Goal: Task Accomplishment & Management: Use online tool/utility

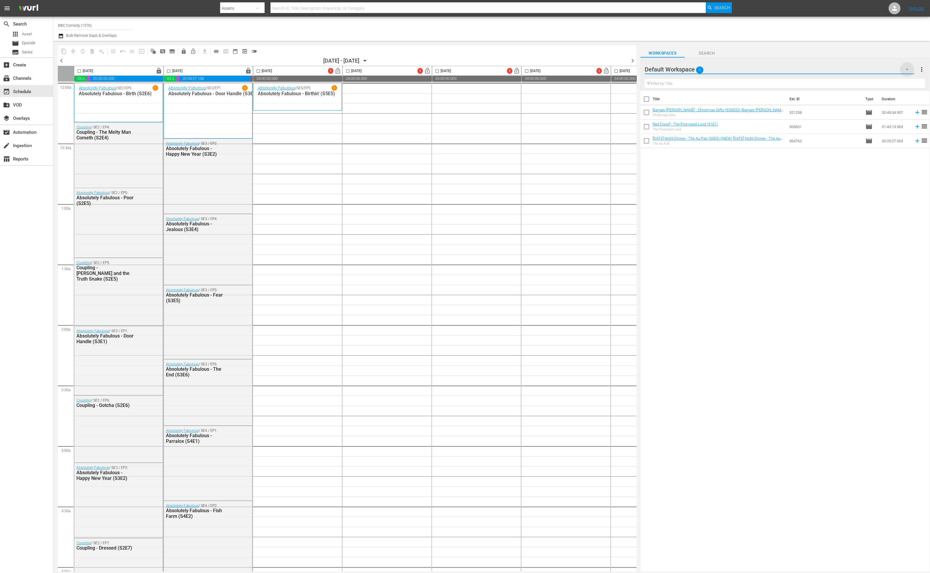
click at [565, 70] on icon "button" at bounding box center [907, 69] width 7 height 7
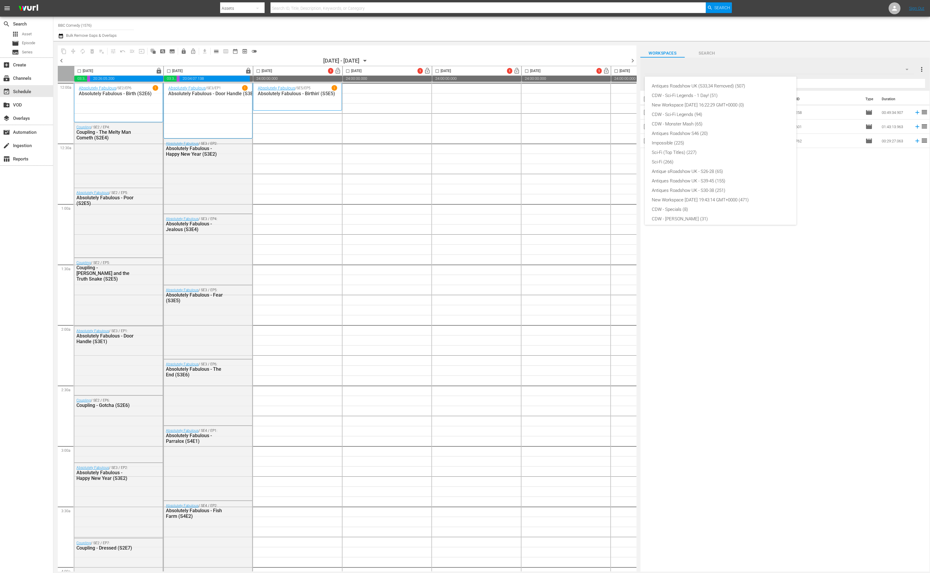
scroll to position [108, 0]
click at [565, 187] on div "BBC Comedy TV14 Content (170)" at bounding box center [720, 186] width 137 height 9
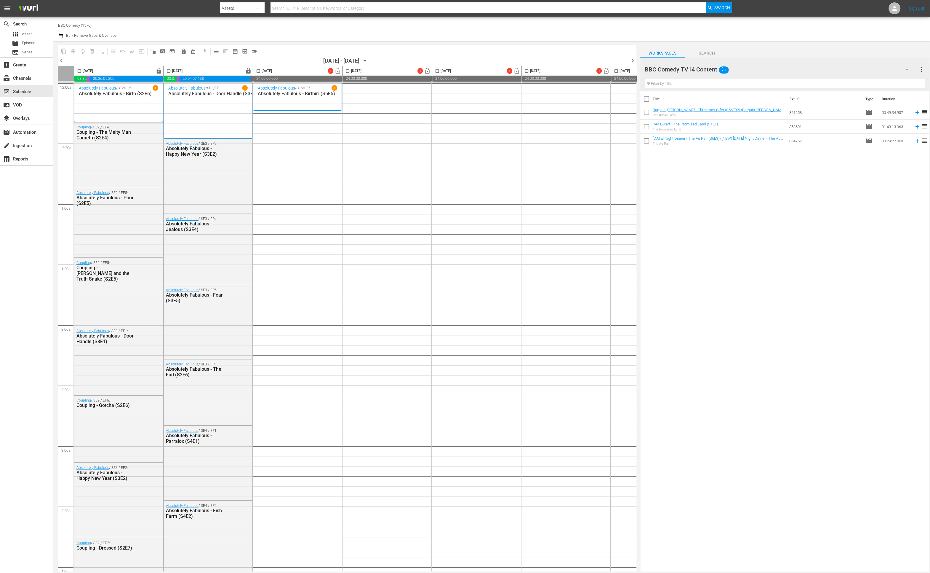
click at [258, 71] on input "checkbox" at bounding box center [258, 72] width 7 height 7
checkbox input "true"
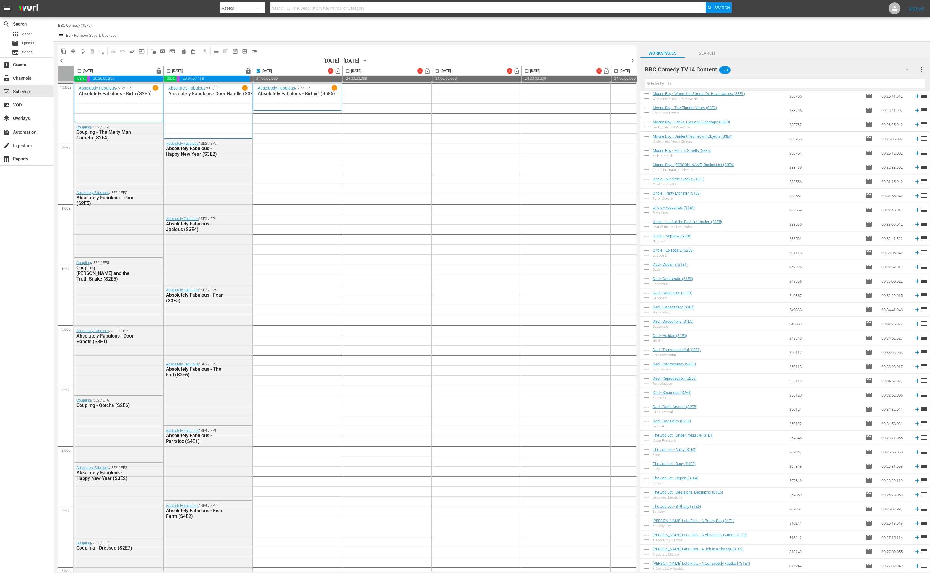
scroll to position [0, 0]
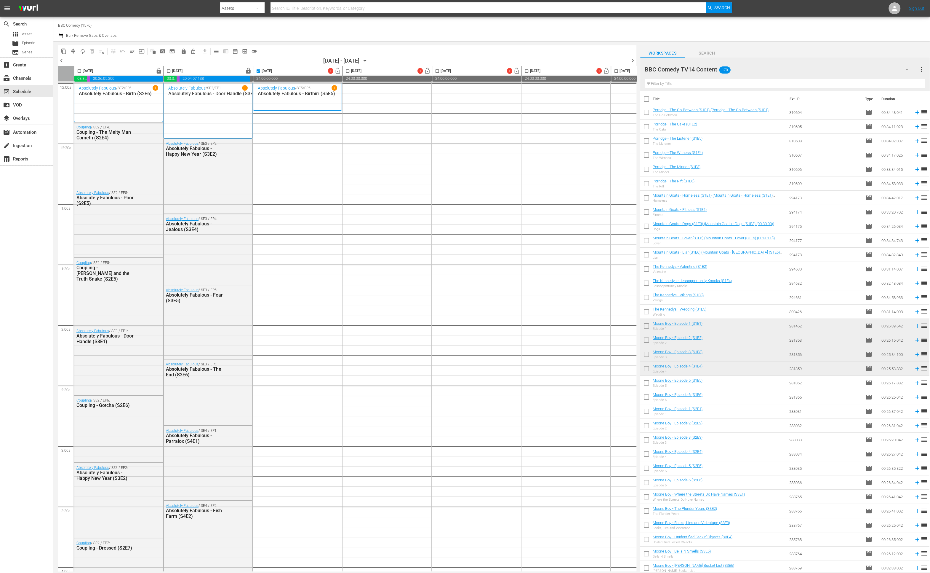
click at [565, 98] on input "checkbox" at bounding box center [646, 100] width 12 height 12
checkbox input "true"
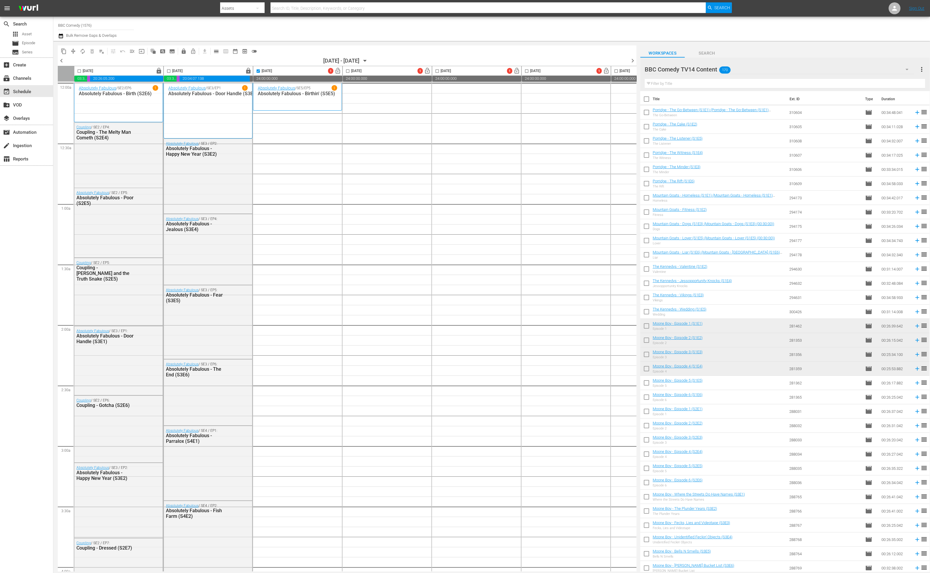
checkbox input "true"
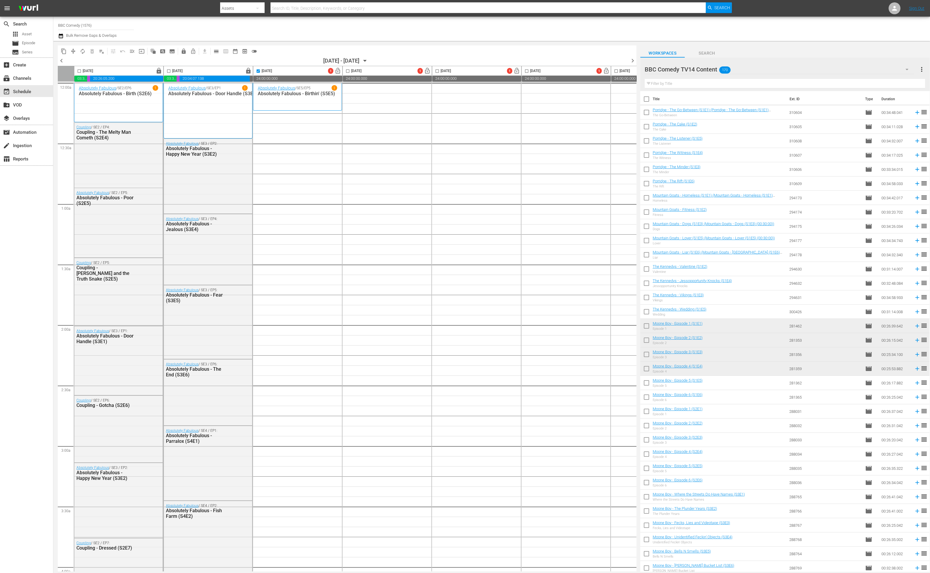
checkbox input "true"
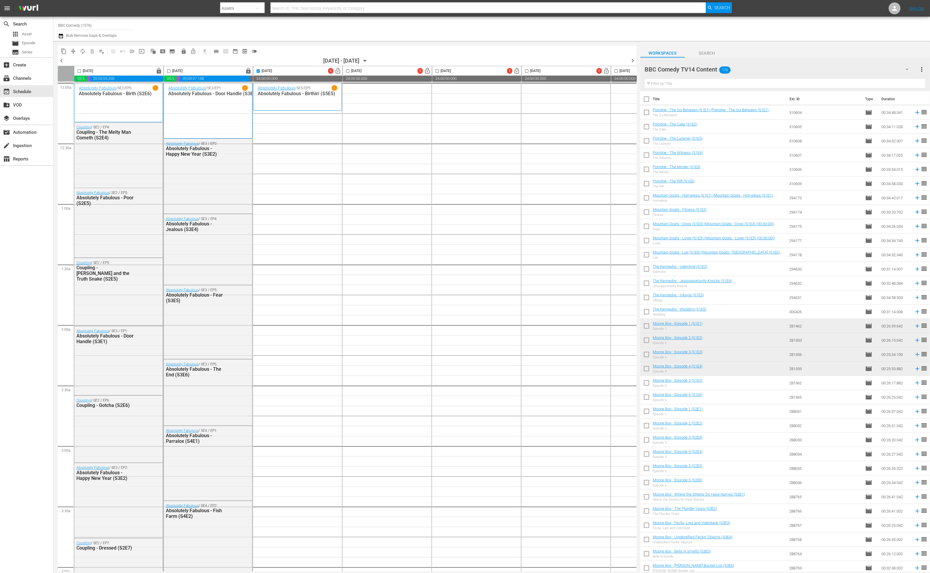
checkbox input "true"
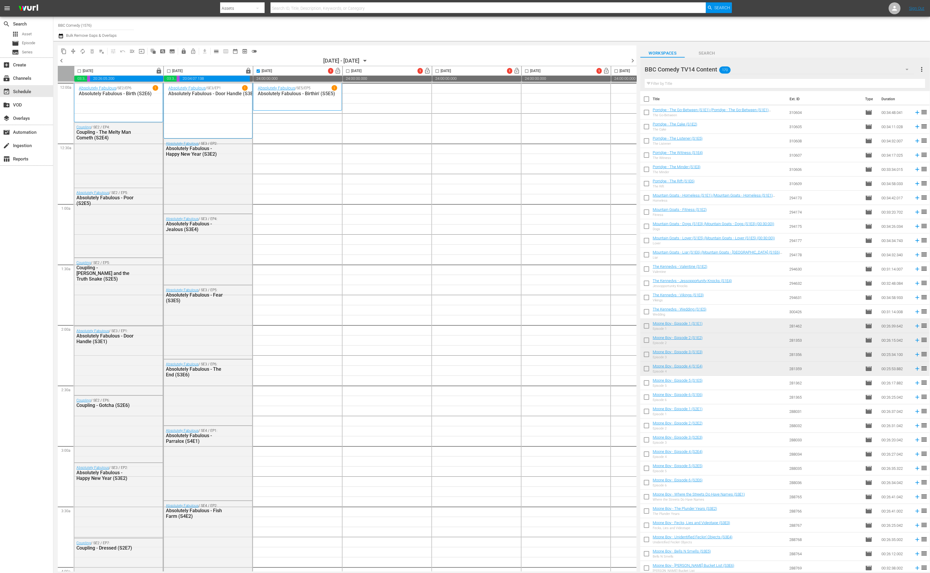
checkbox input "true"
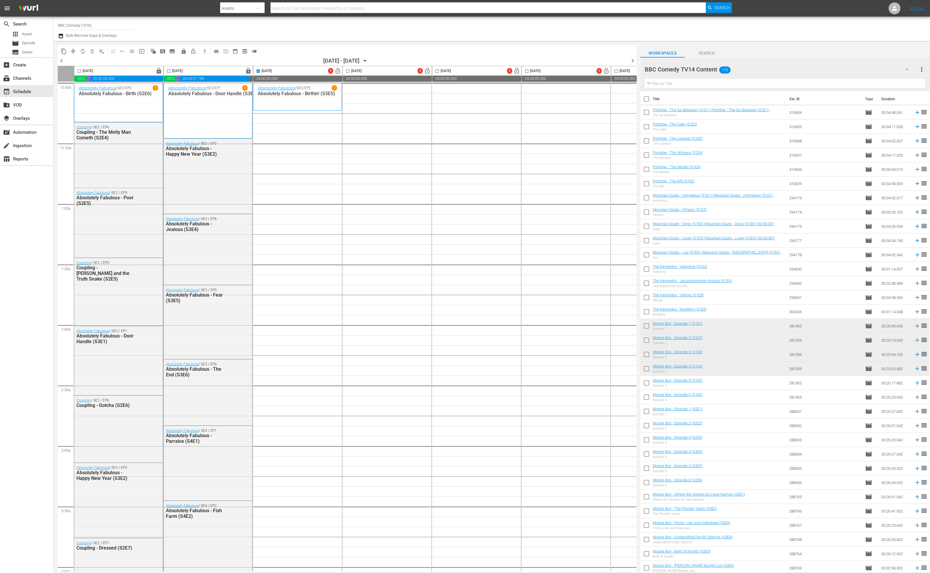
checkbox input "true"
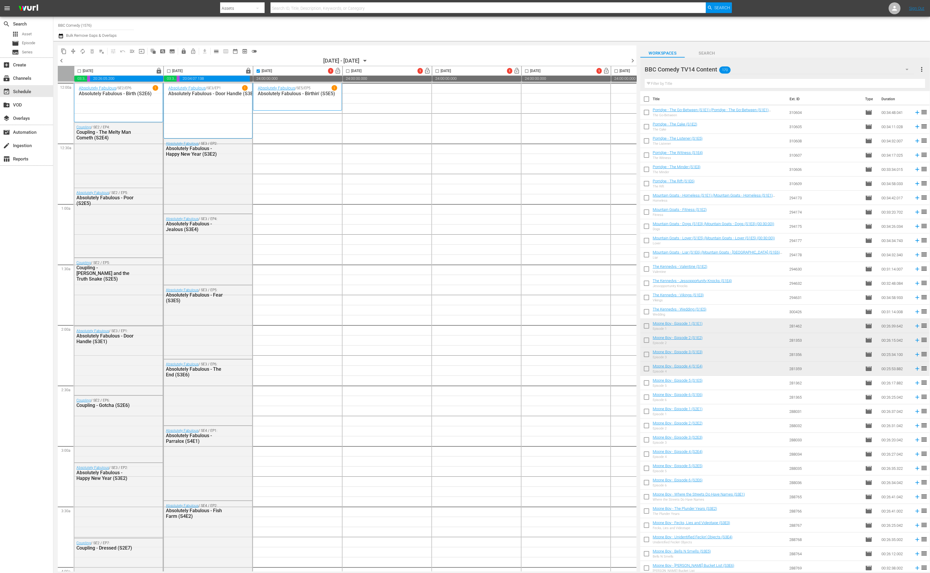
checkbox input "true"
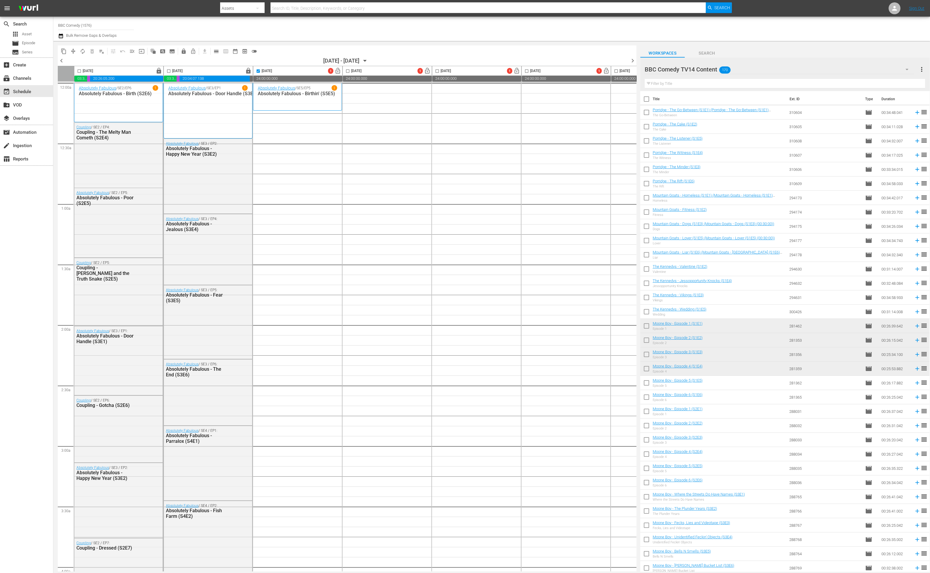
checkbox input "true"
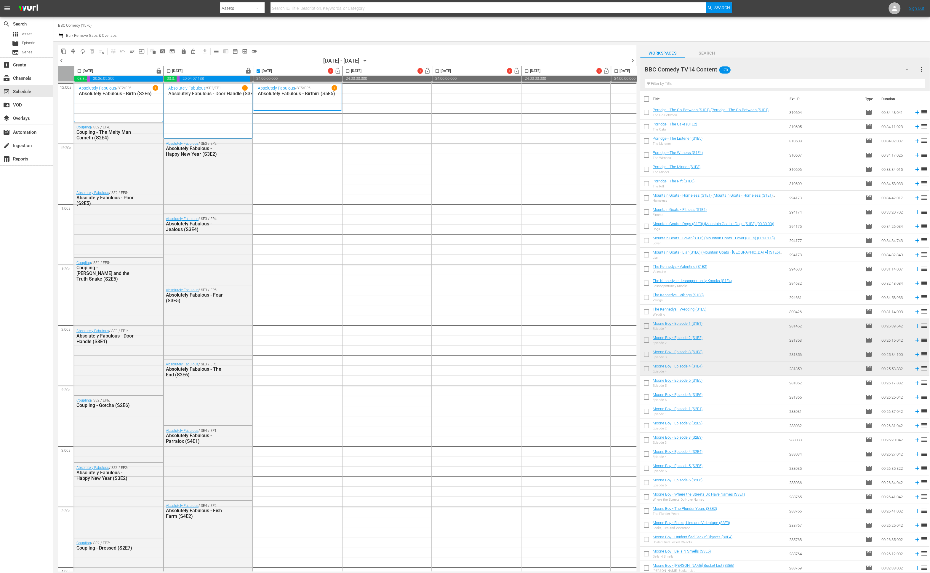
checkbox input "true"
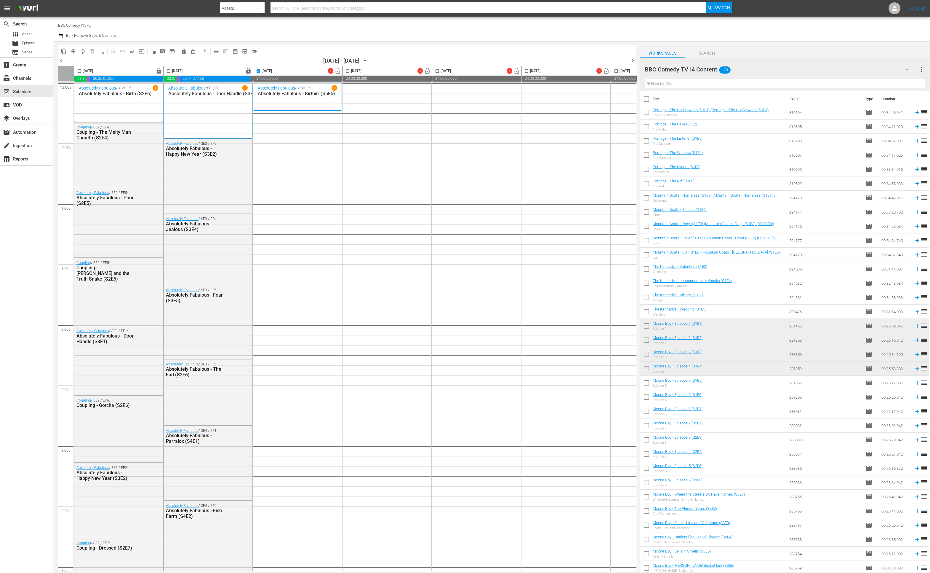
checkbox input "true"
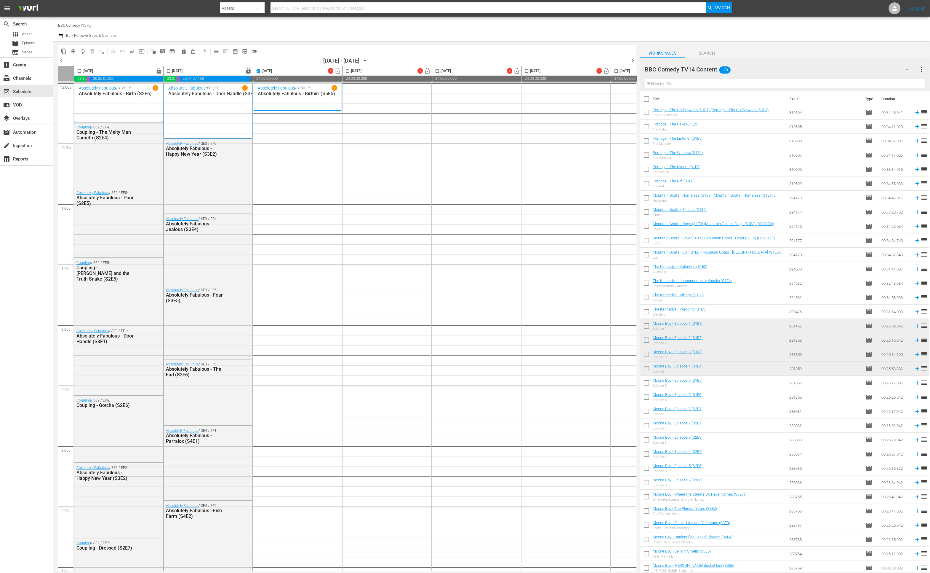
checkbox input "true"
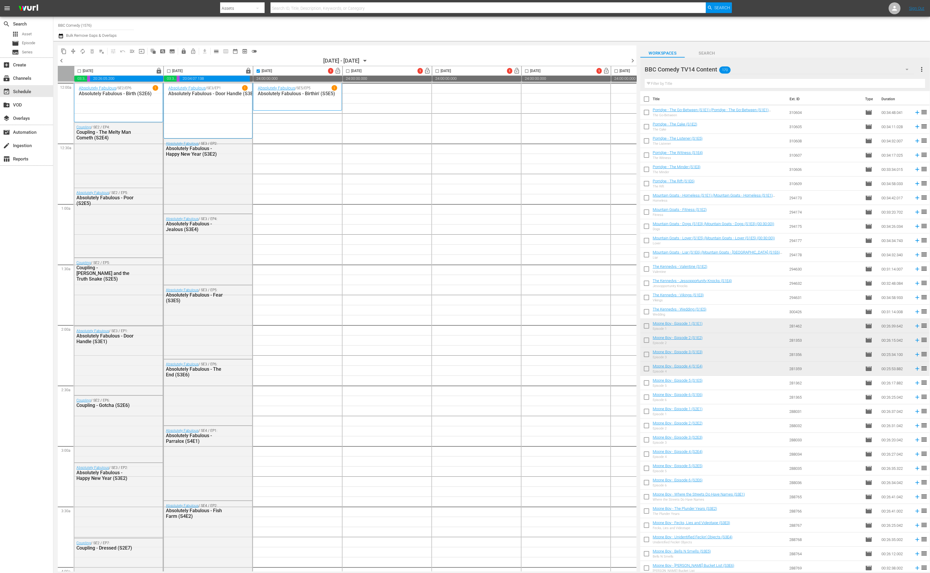
checkbox input "true"
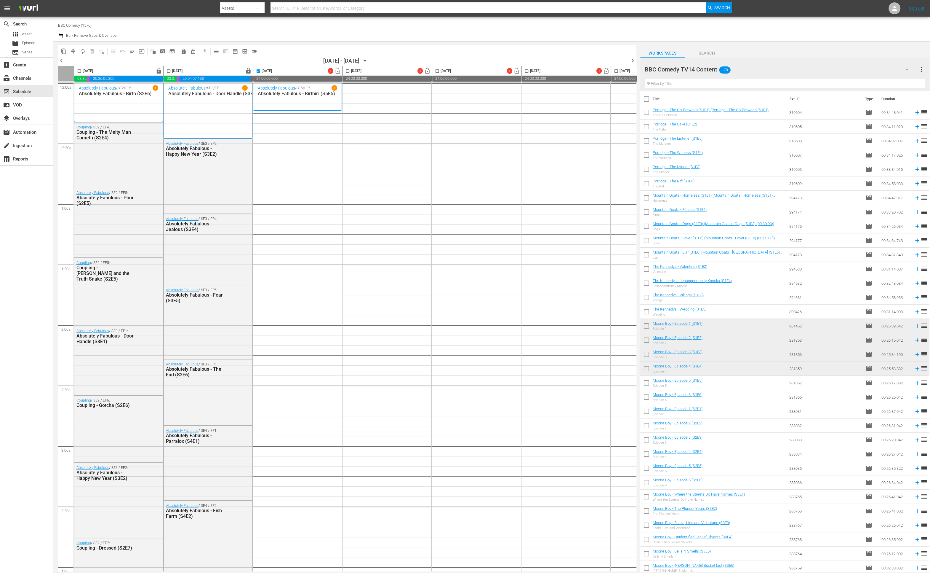
checkbox input "true"
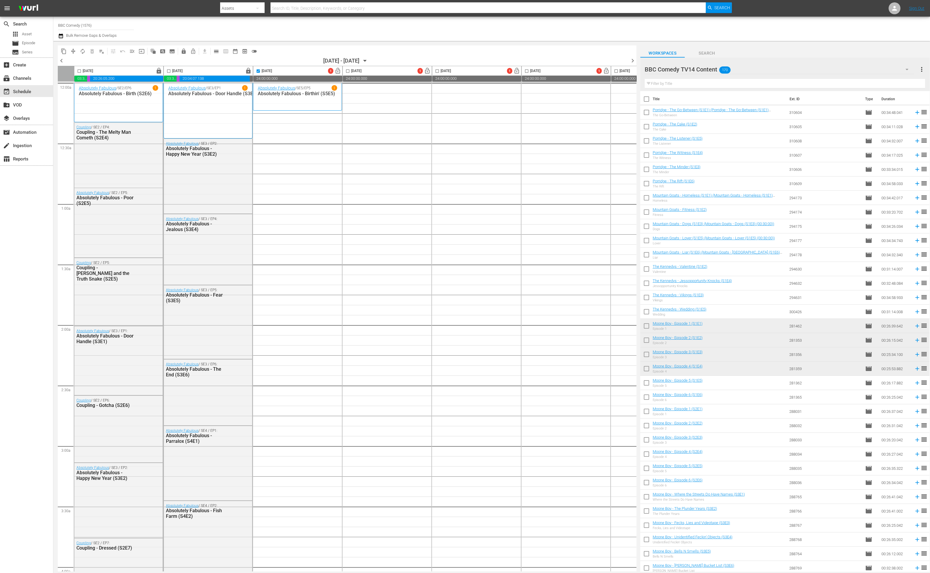
checkbox input "true"
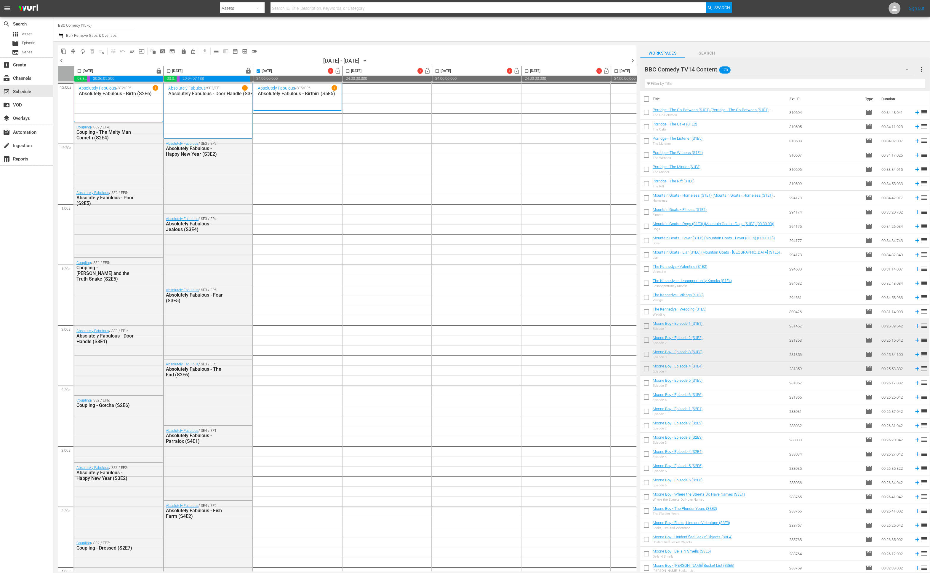
checkbox input "true"
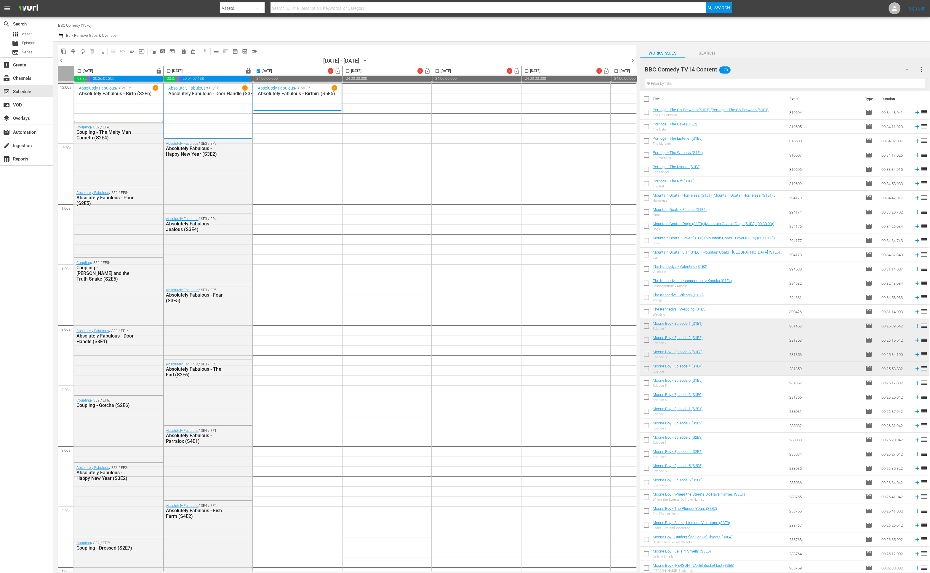
checkbox input "true"
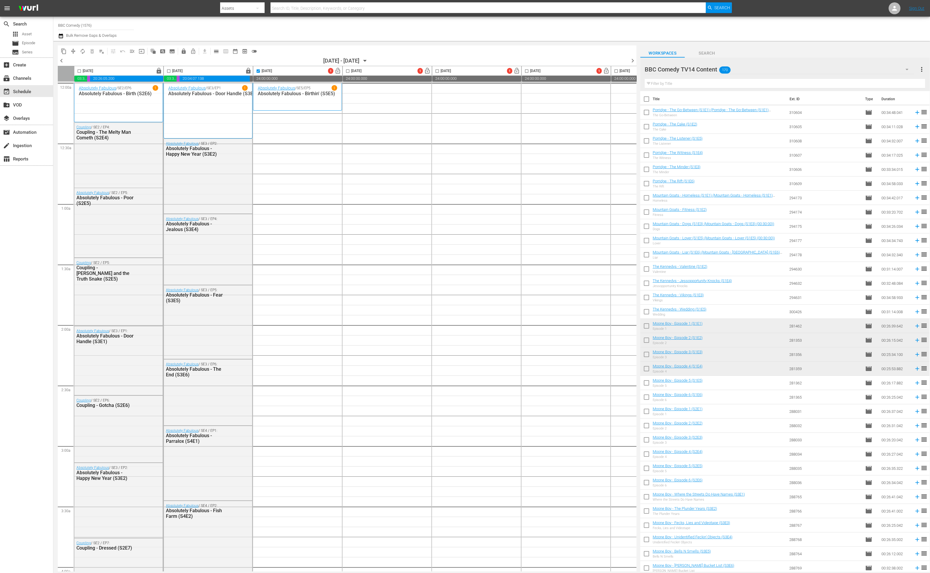
checkbox input "true"
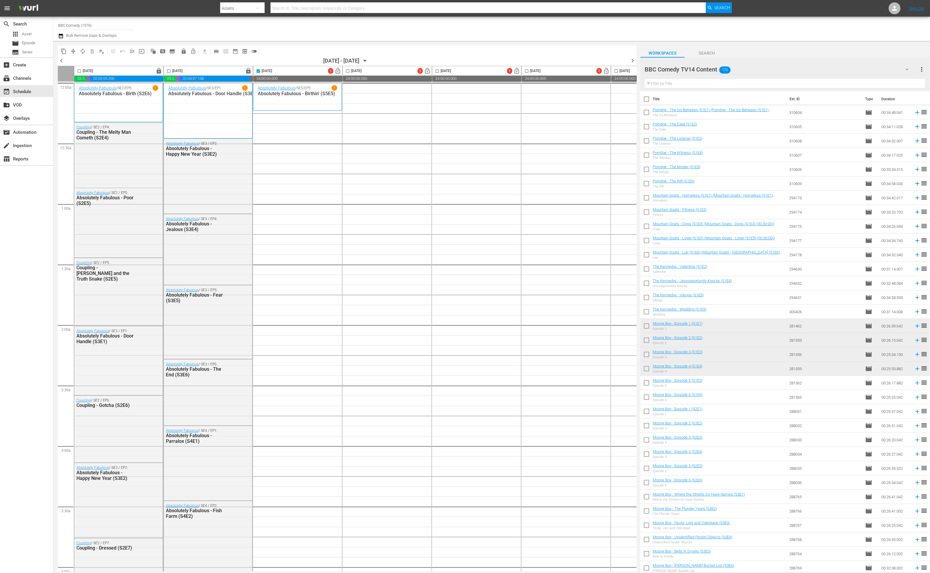
checkbox input "true"
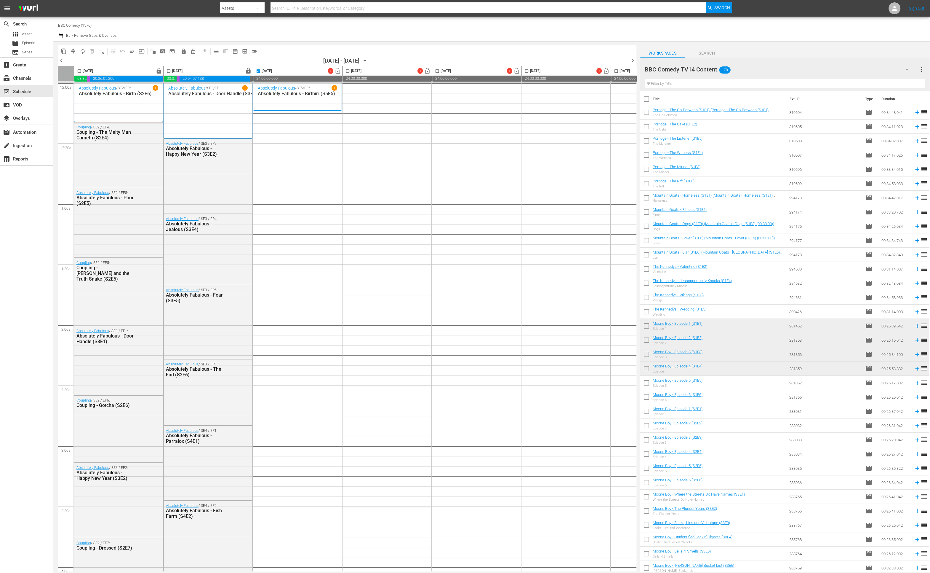
checkbox input "true"
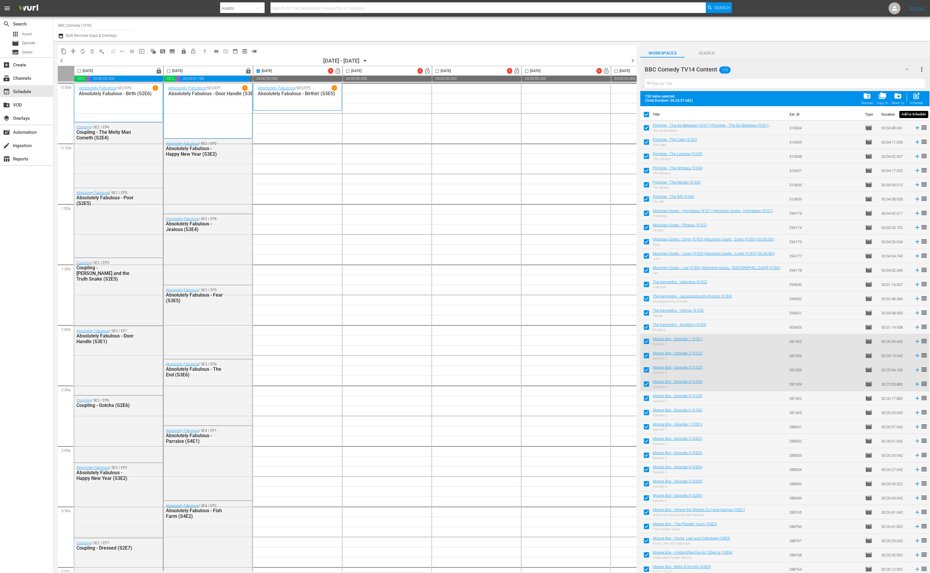
click at [565, 97] on div "post_add Schedule" at bounding box center [916, 98] width 13 height 13
checkbox input "false"
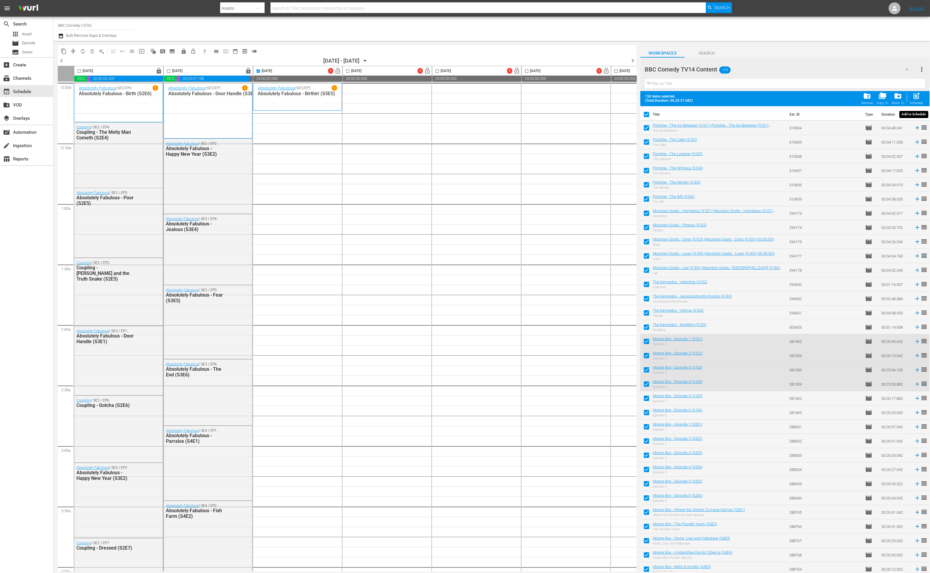
checkbox input "false"
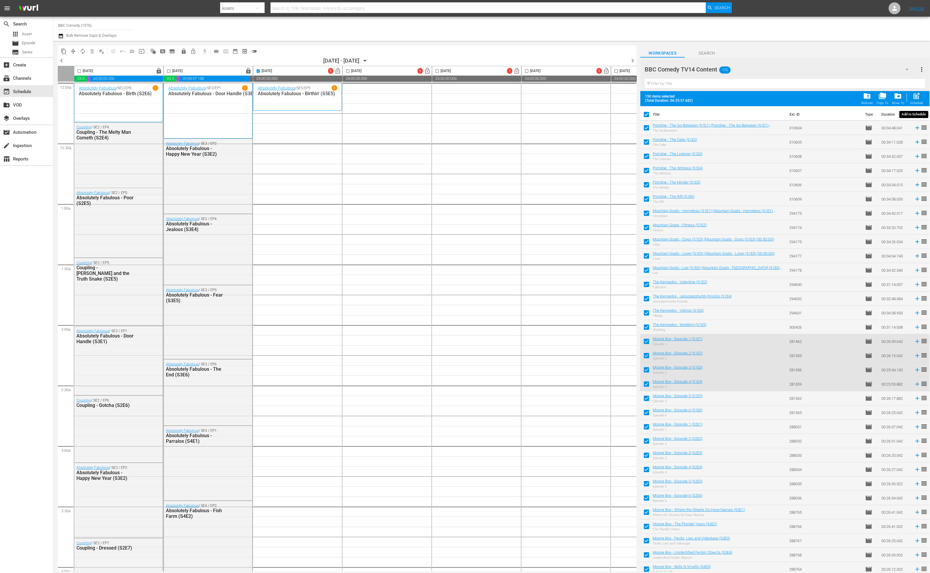
checkbox input "false"
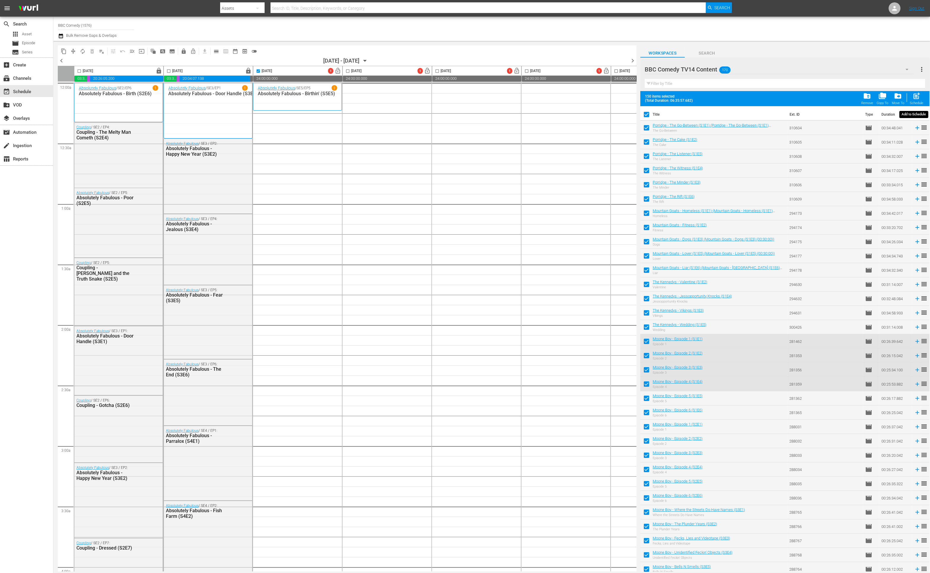
checkbox input "false"
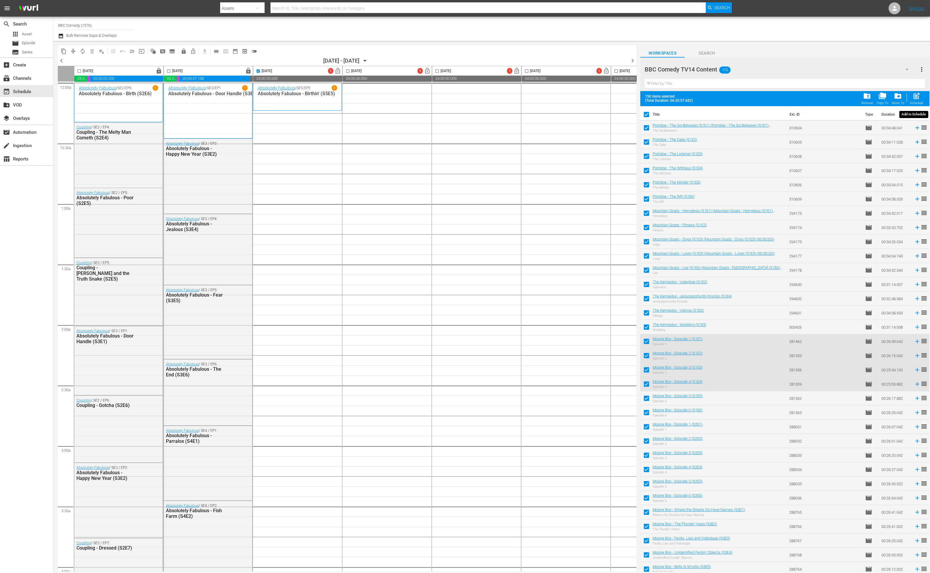
checkbox input "false"
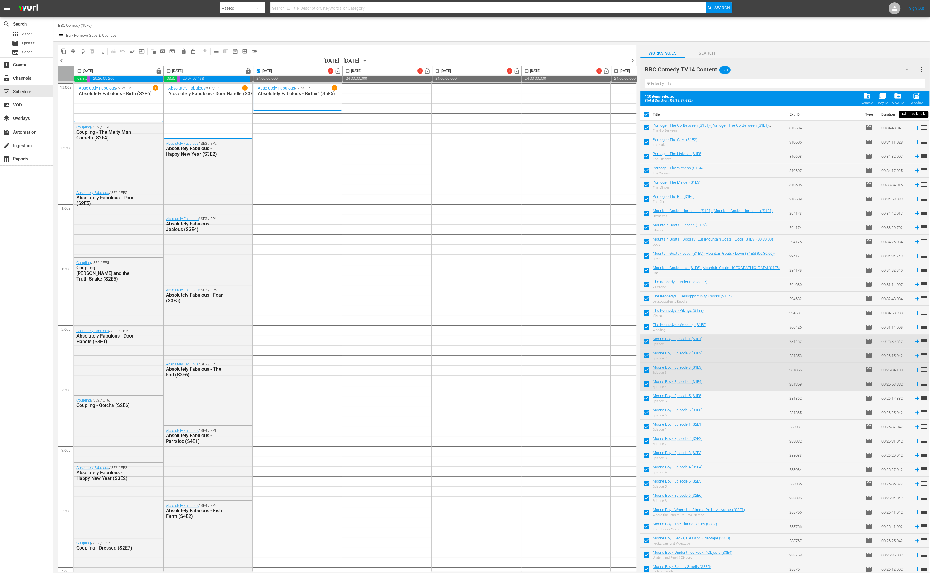
checkbox input "false"
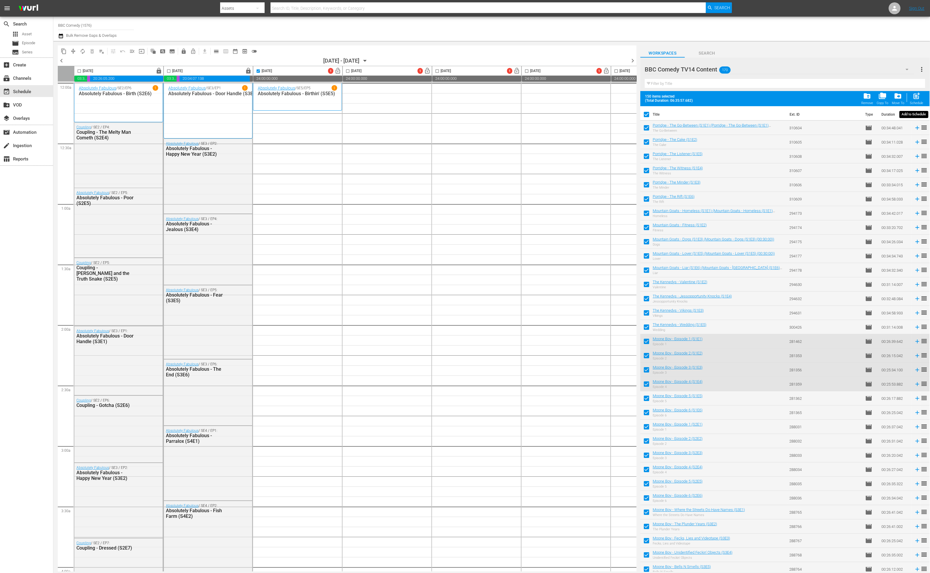
checkbox input "false"
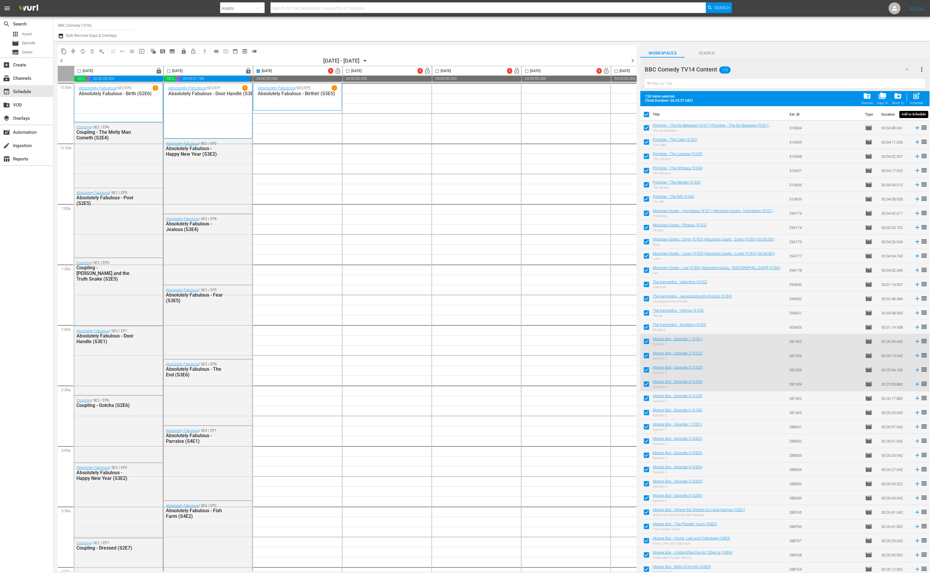
checkbox input "false"
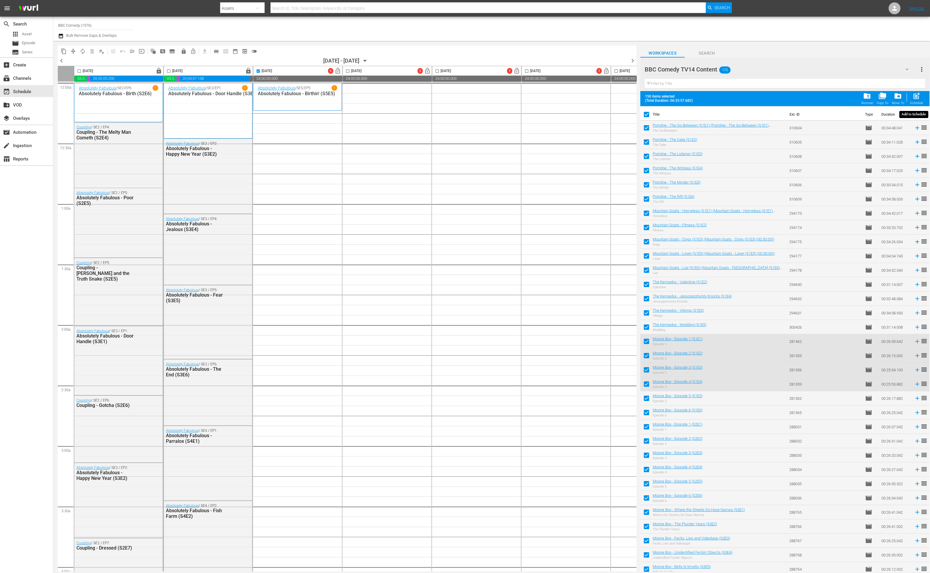
checkbox input "false"
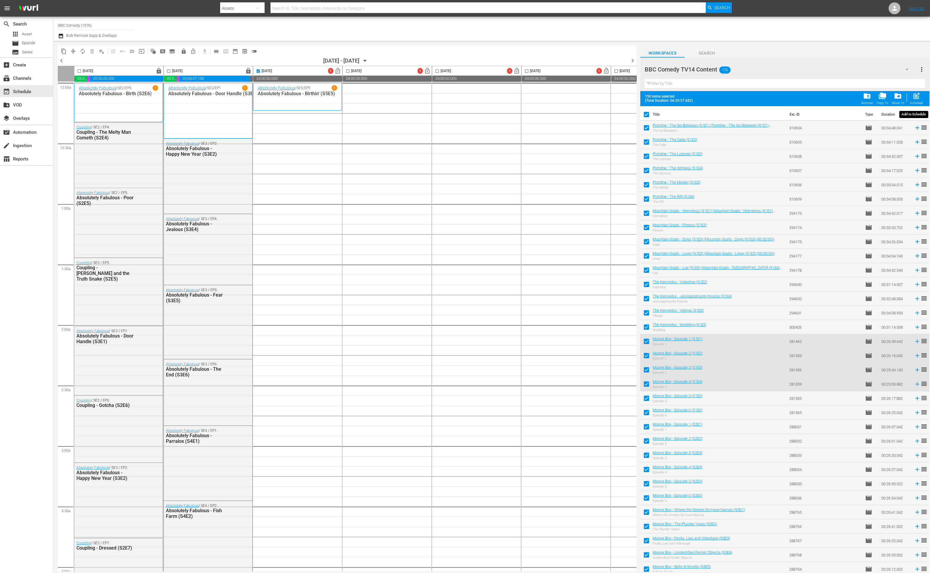
checkbox input "false"
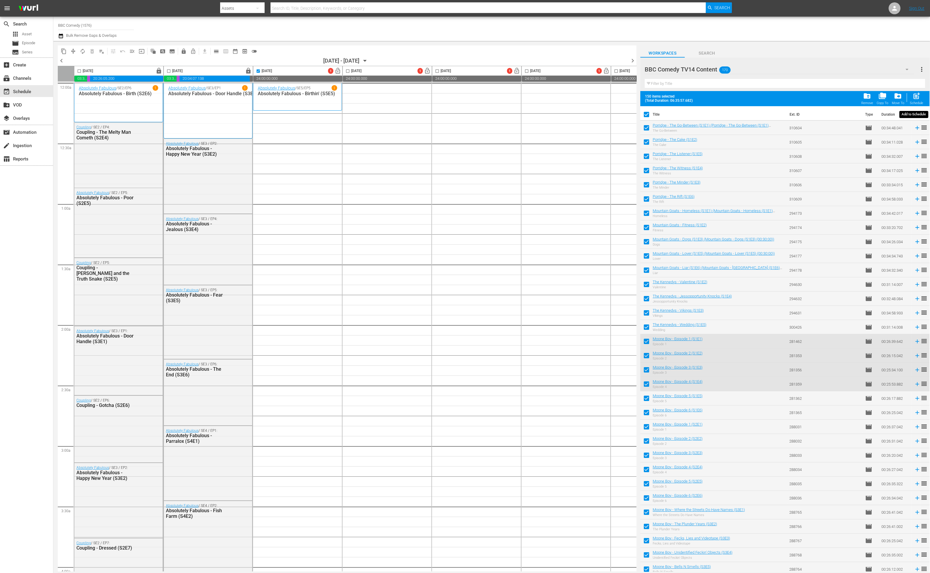
checkbox input "false"
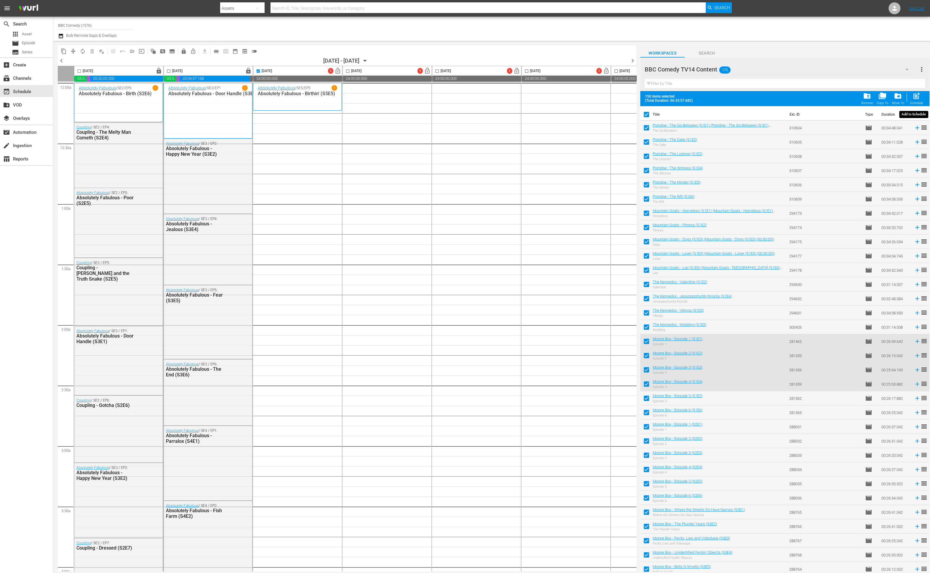
checkbox input "false"
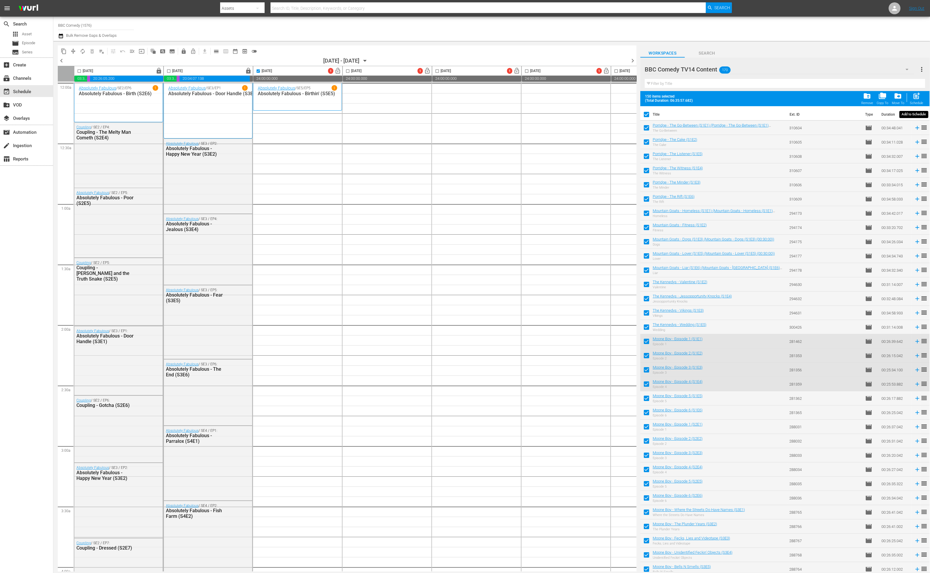
checkbox input "false"
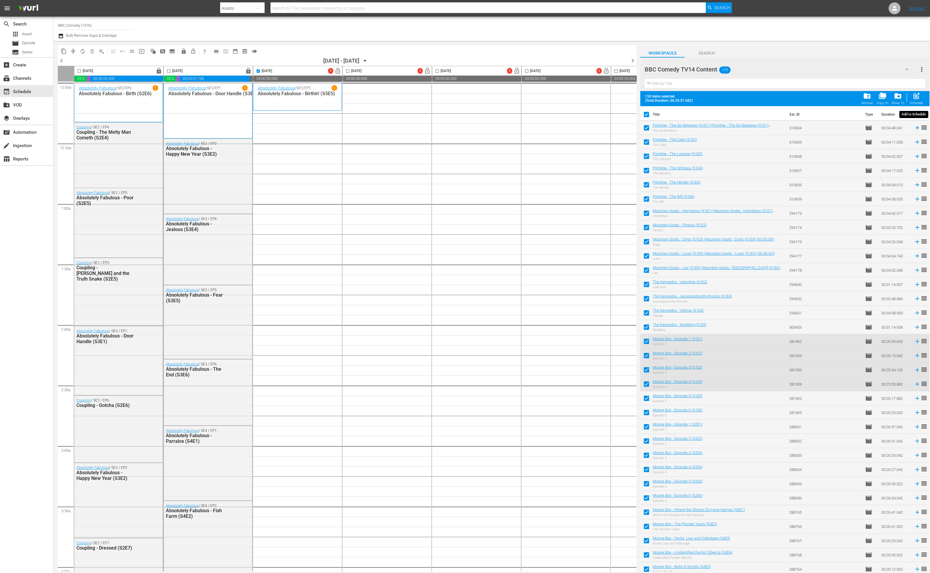
checkbox input "false"
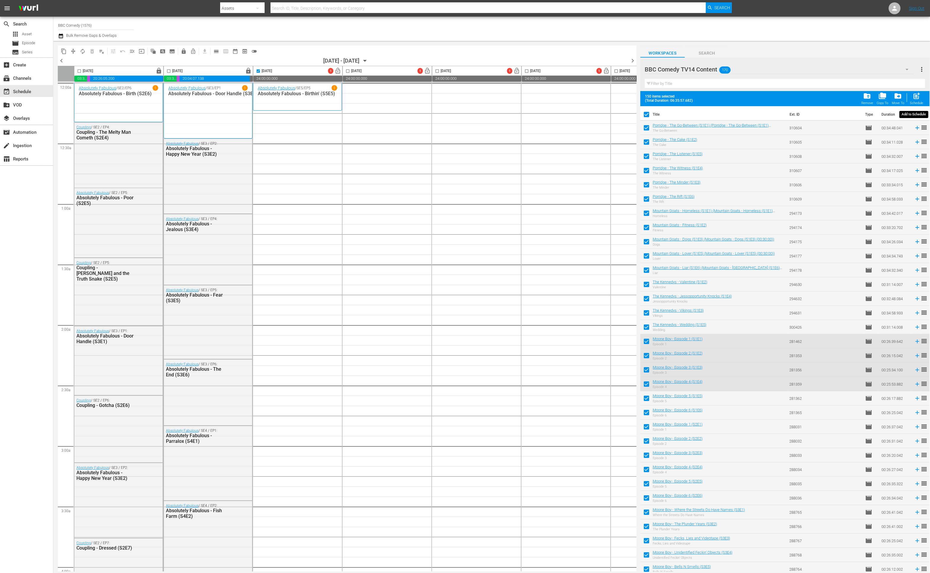
checkbox input "false"
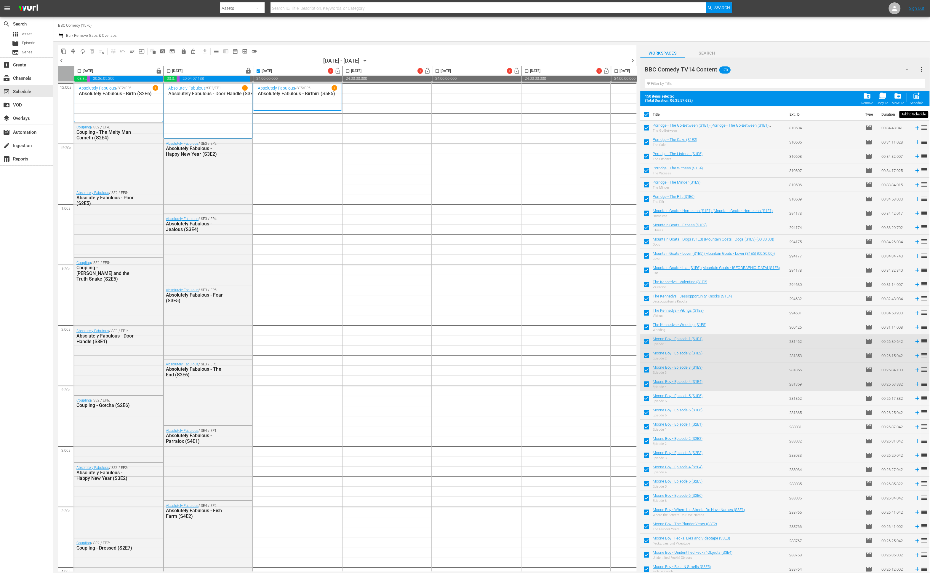
checkbox input "false"
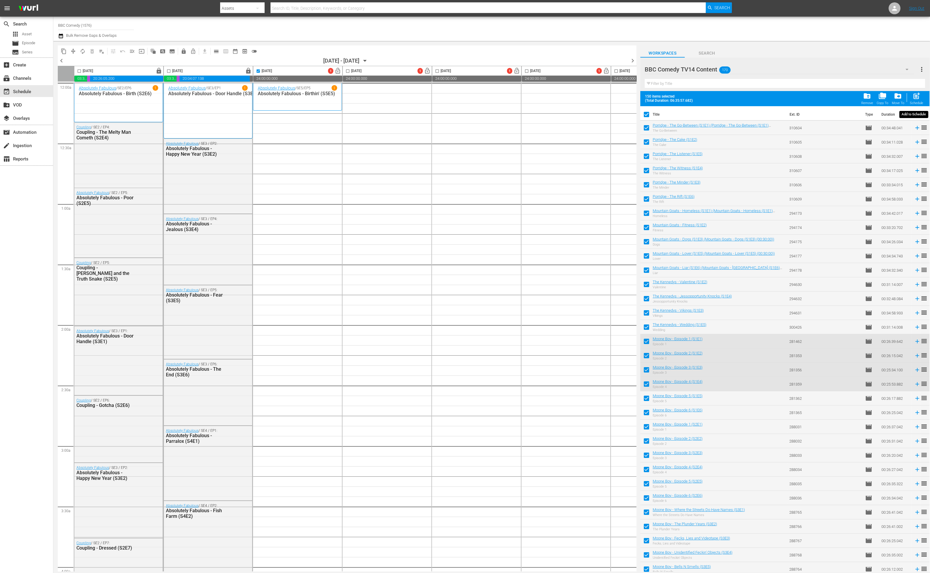
checkbox input "false"
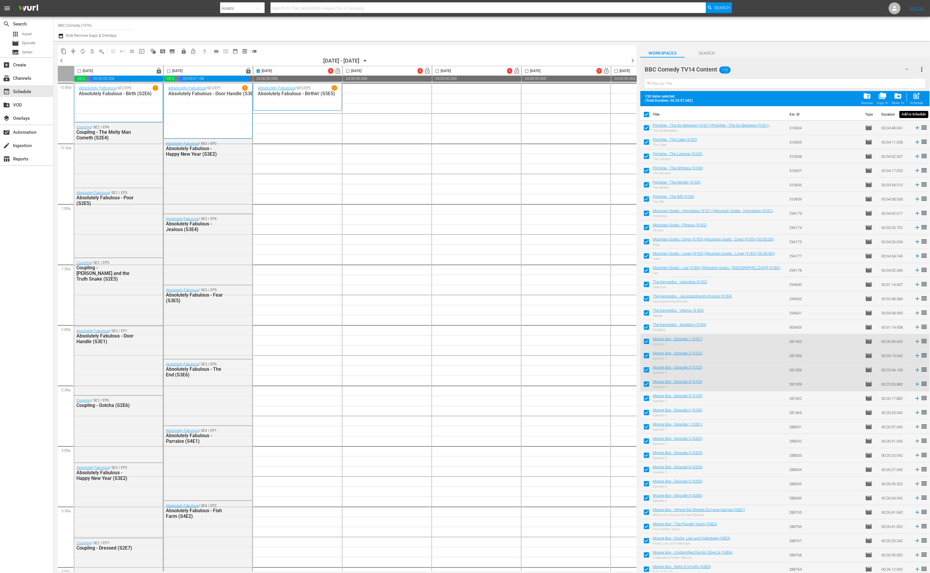
checkbox input "false"
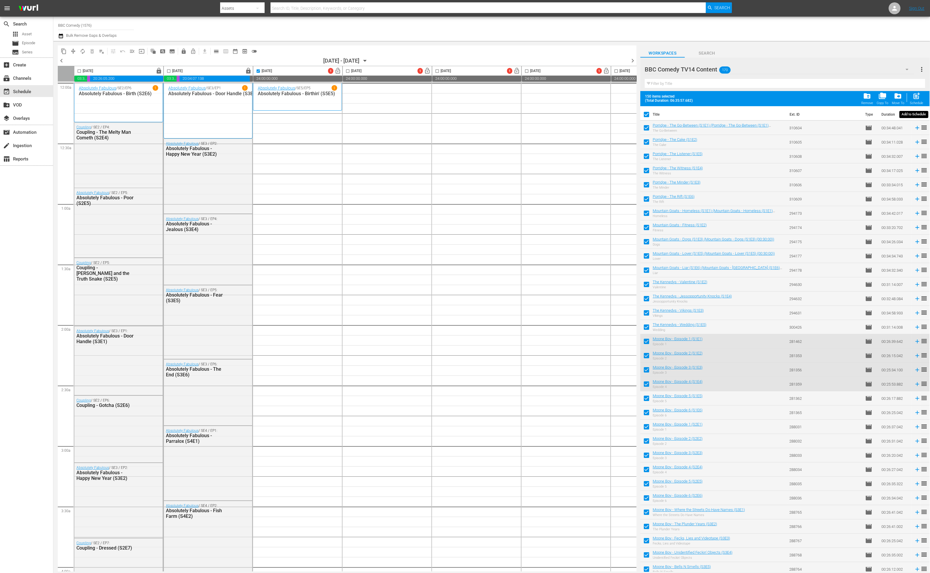
checkbox input "false"
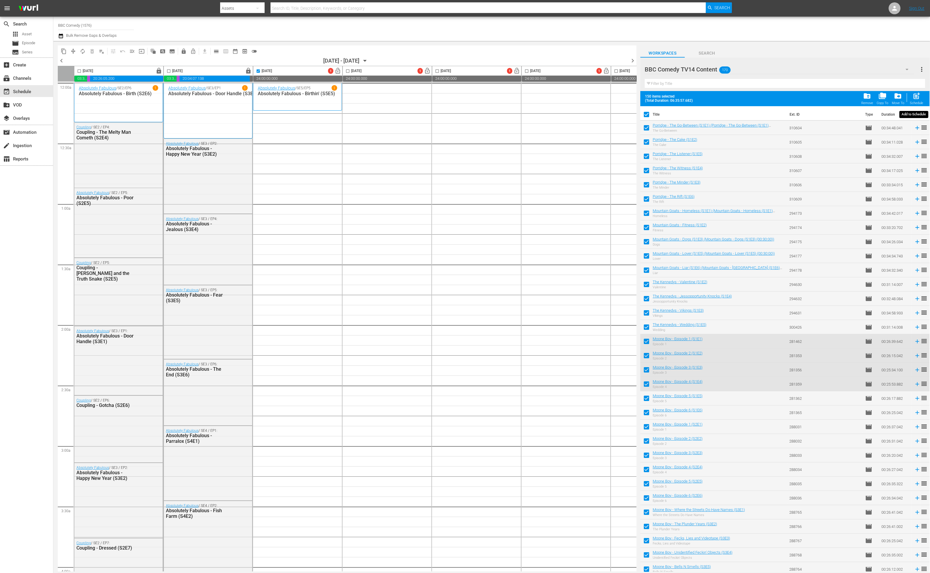
checkbox input "false"
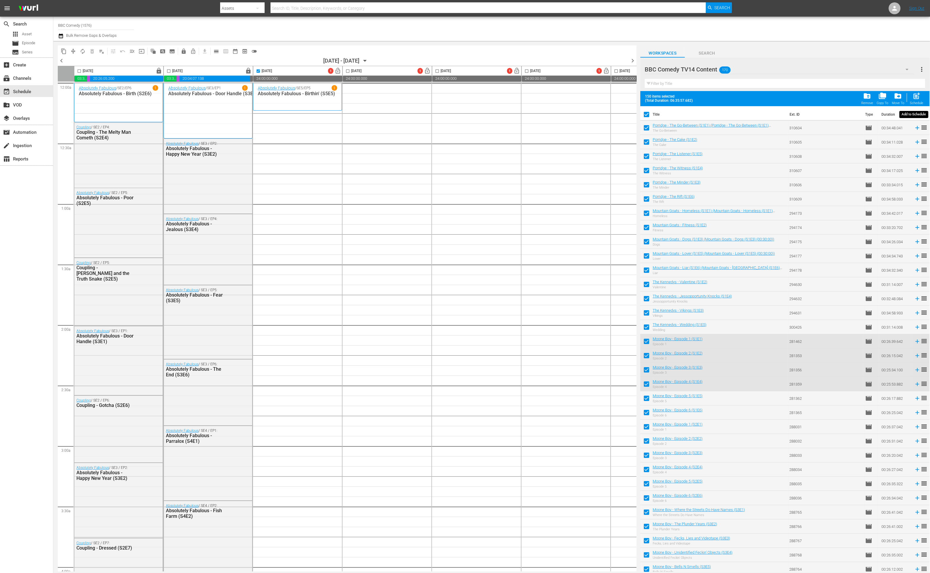
checkbox input "false"
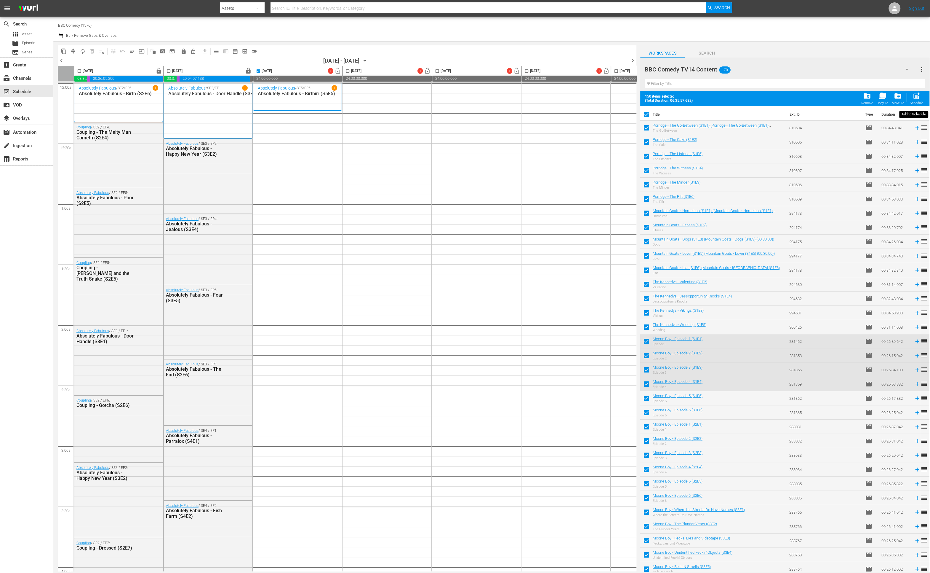
checkbox input "false"
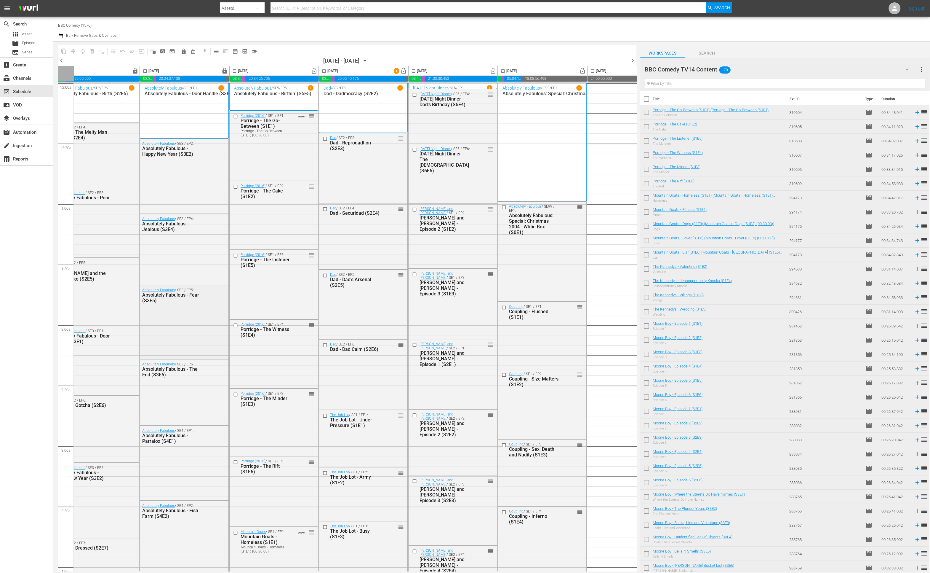
scroll to position [0, 30]
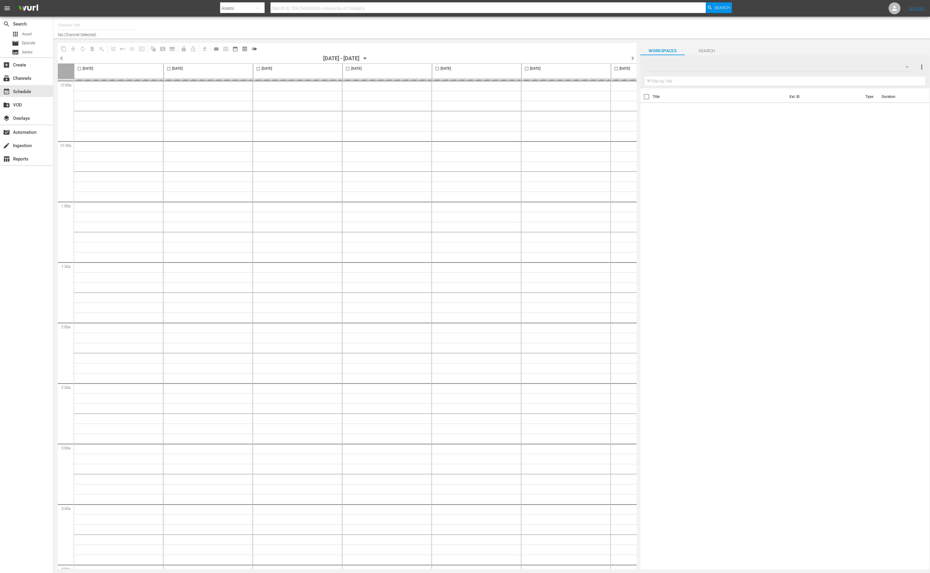
type input "BBC Comedy (1576)"
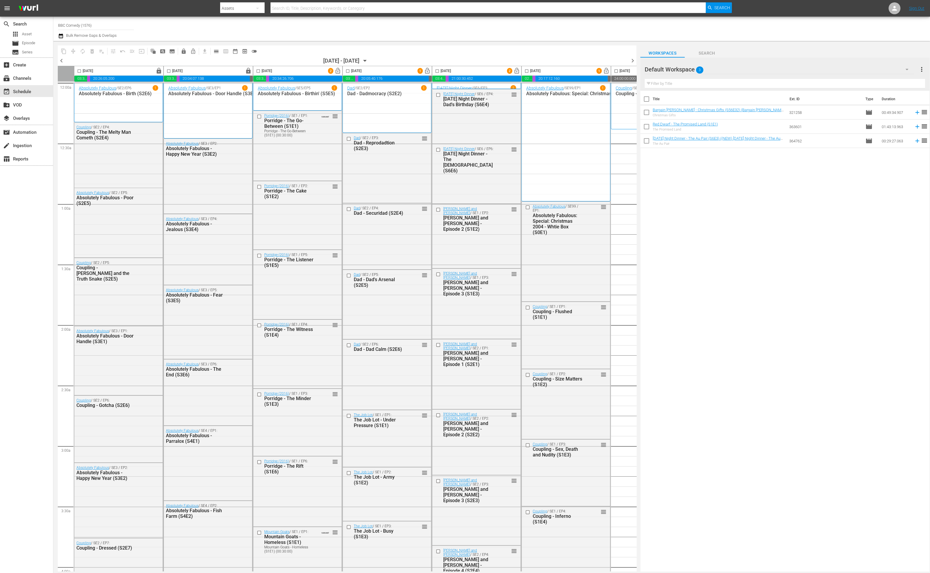
click at [258, 71] on input "checkbox" at bounding box center [258, 72] width 7 height 7
checkbox input "false"
click at [696, 69] on span "3" at bounding box center [699, 70] width 7 height 12
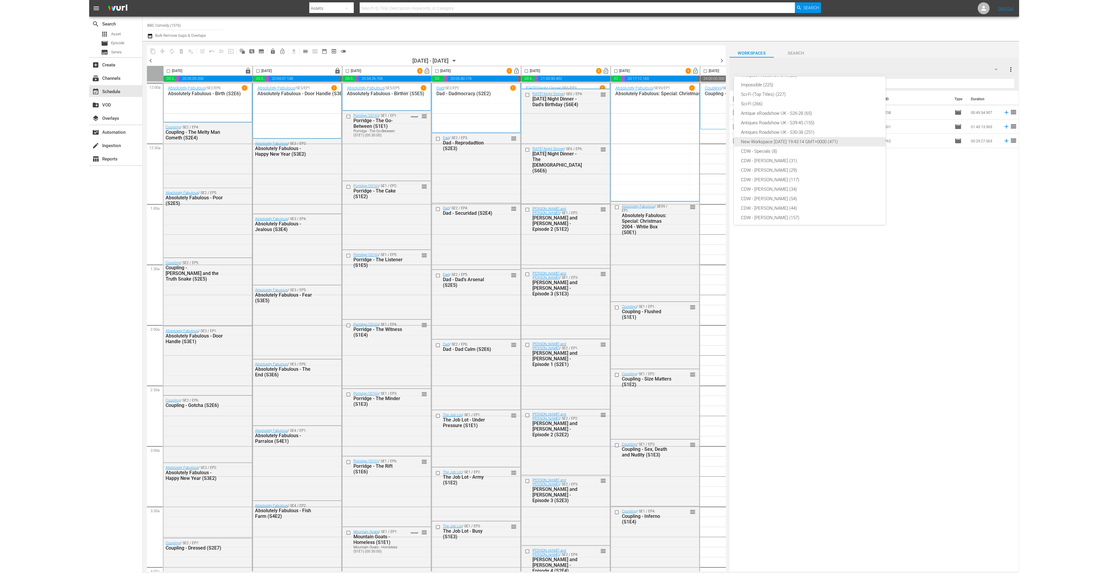
scroll to position [108, 0]
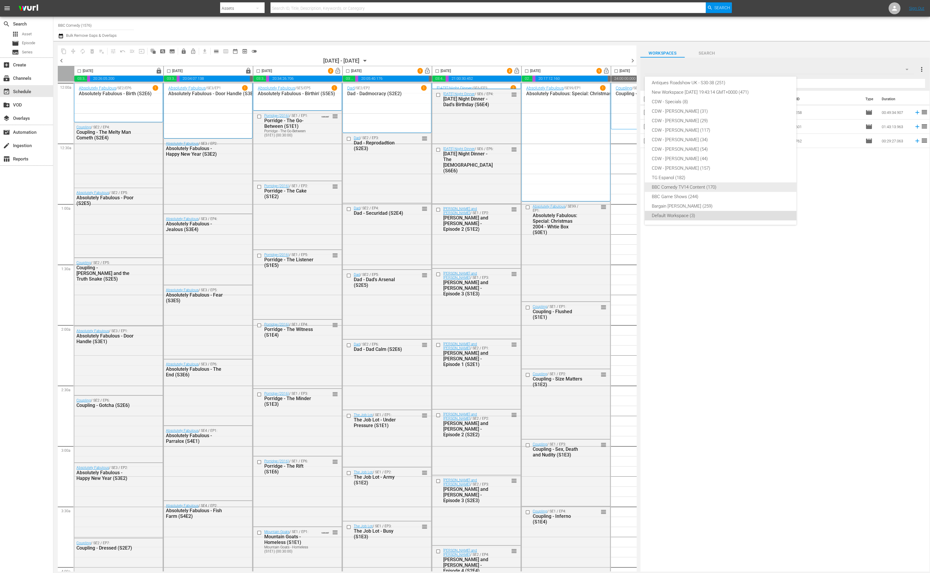
click at [687, 190] on div "BBC Comedy TV14 Content (170)" at bounding box center [720, 186] width 137 height 9
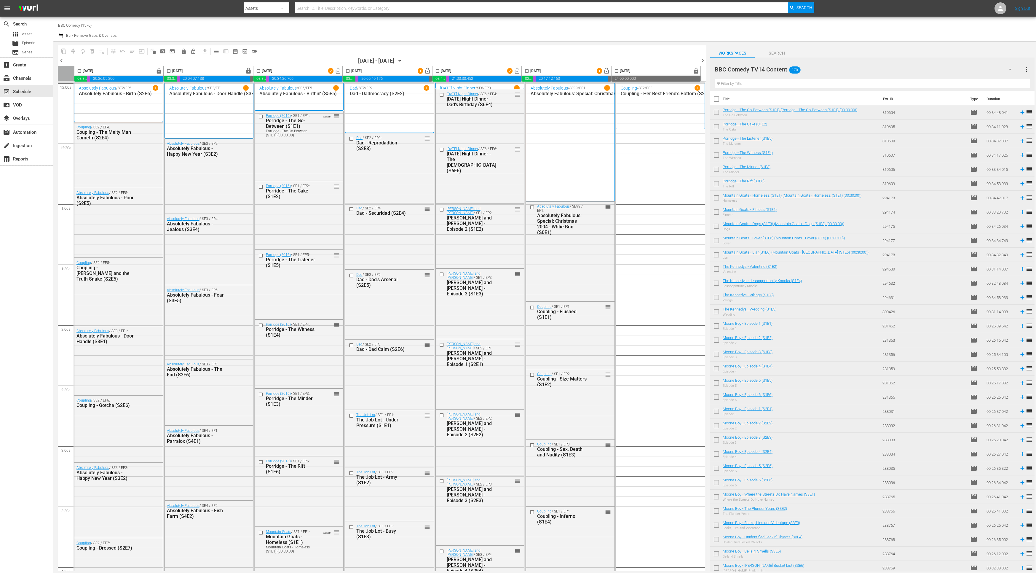
click at [37, 298] on div "search Search apps Asset movie Episode subtitles Series add_box Create subscrip…" at bounding box center [26, 303] width 53 height 573
click at [930, 70] on span "more_vert" at bounding box center [1026, 69] width 7 height 7
click at [930, 36] on div at bounding box center [810, 28] width 442 height 21
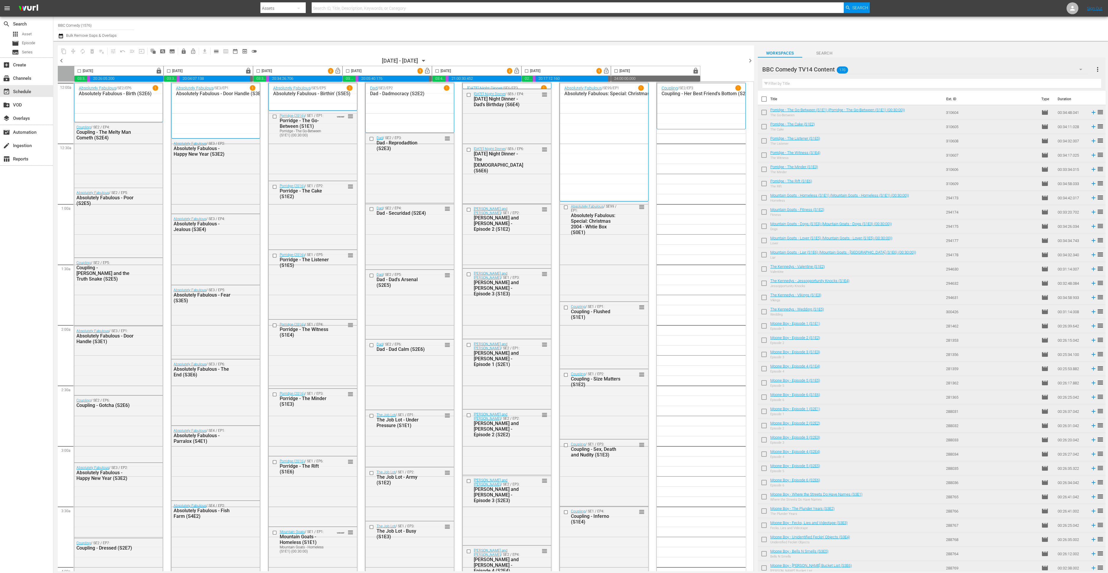
click at [5, 7] on span "menu" at bounding box center [7, 8] width 7 height 7
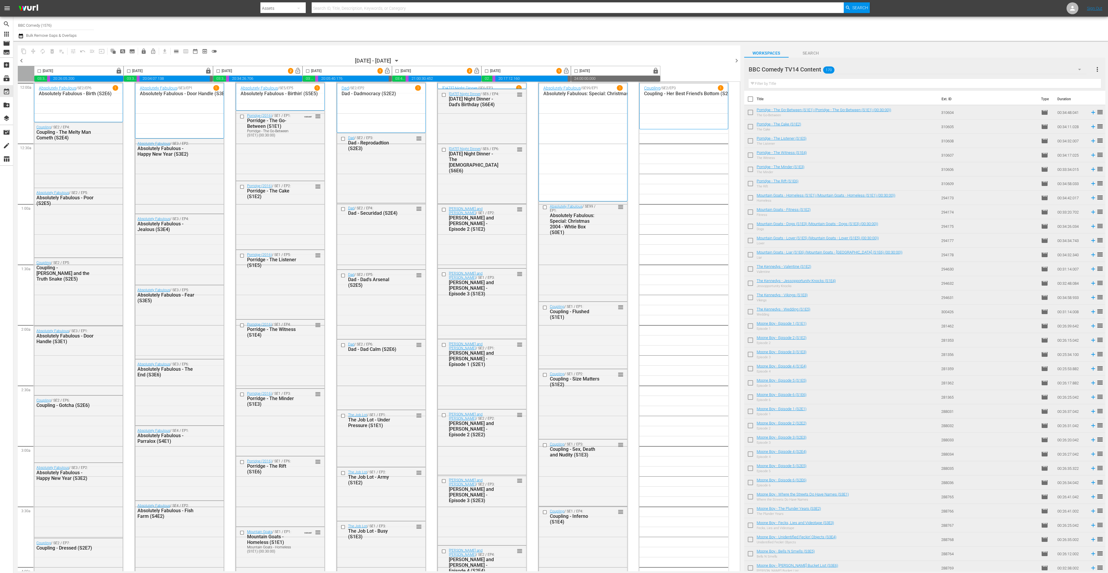
click at [7, 8] on span "menu" at bounding box center [7, 8] width 7 height 7
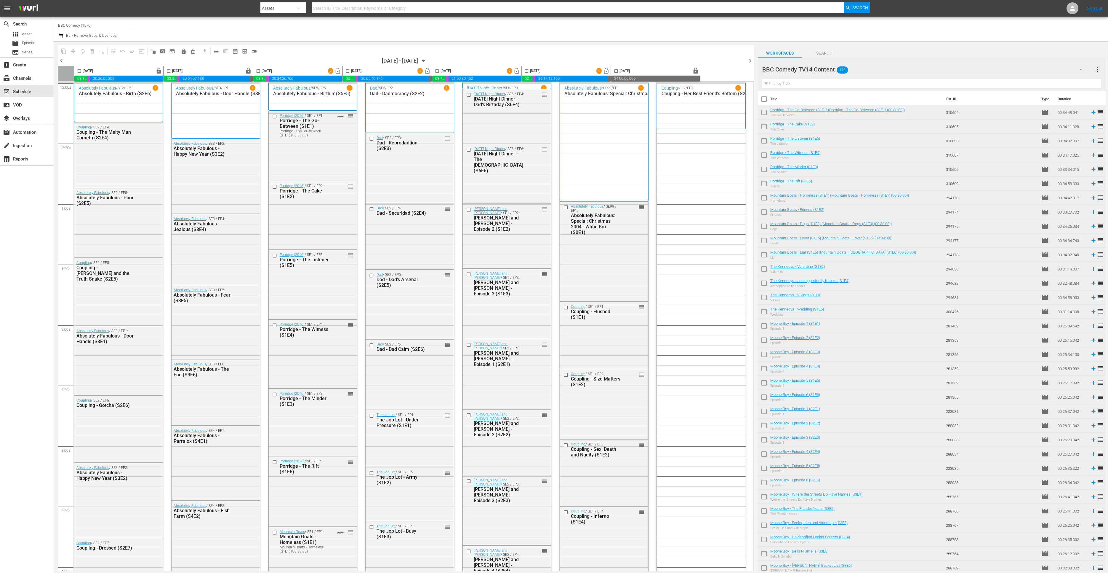
click at [7, 8] on span "menu" at bounding box center [7, 8] width 7 height 7
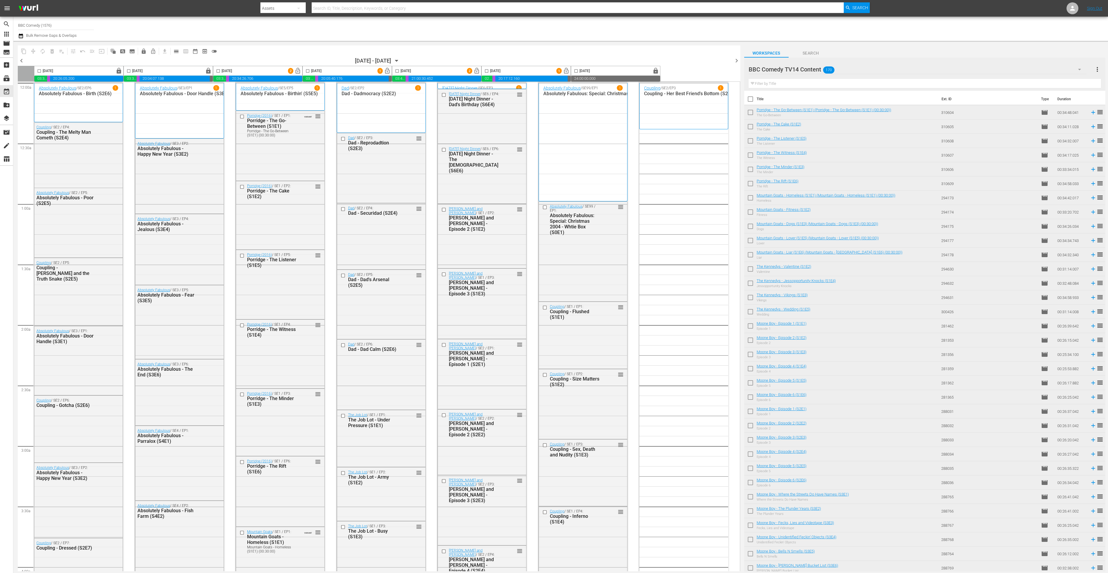
click at [6, 9] on span "menu" at bounding box center [7, 8] width 7 height 7
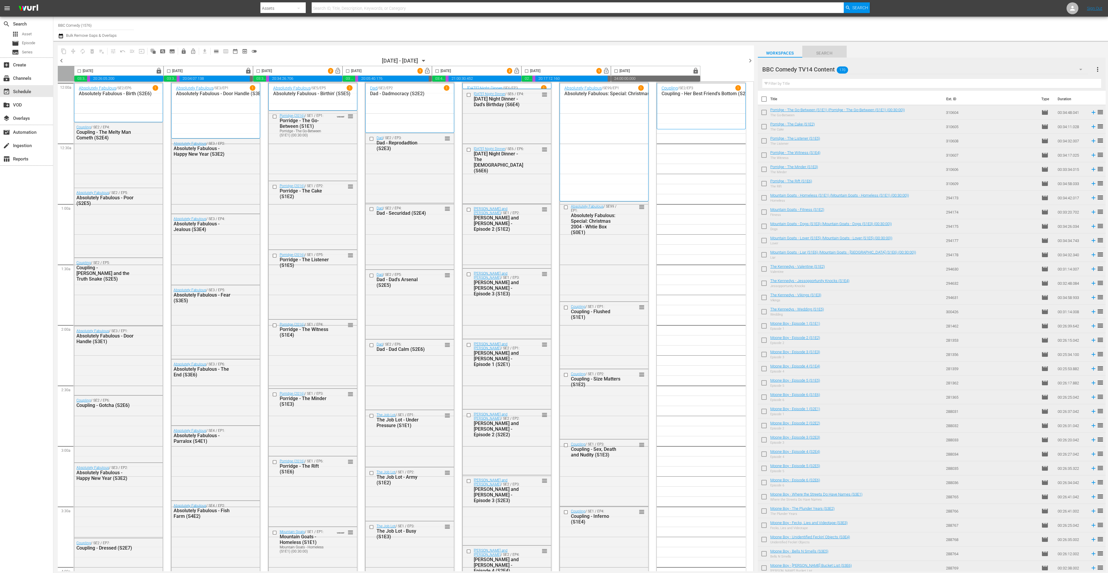
click at [825, 52] on span "Search" at bounding box center [824, 52] width 44 height 7
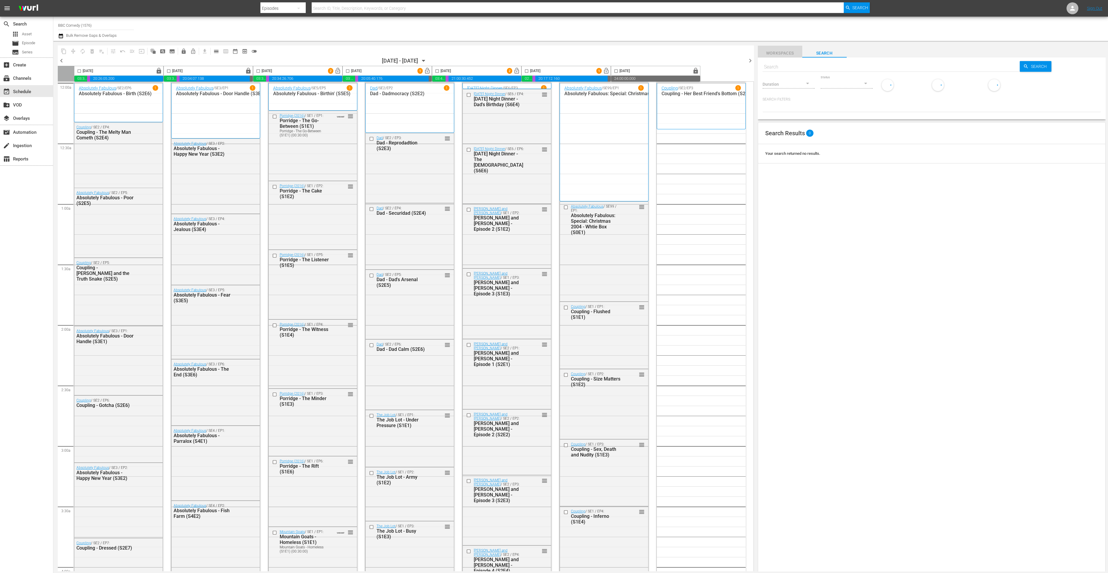
click at [786, 51] on span "Workspaces" at bounding box center [780, 52] width 44 height 7
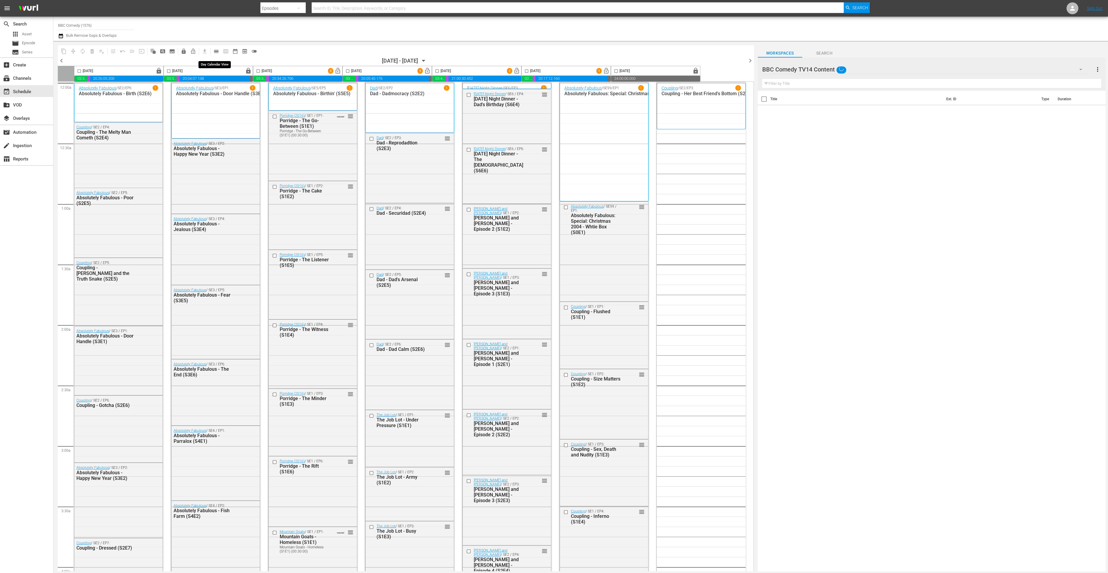
click at [214, 51] on span "calendar_view_day_outlined" at bounding box center [216, 51] width 6 height 6
